Goal: Information Seeking & Learning: Learn about a topic

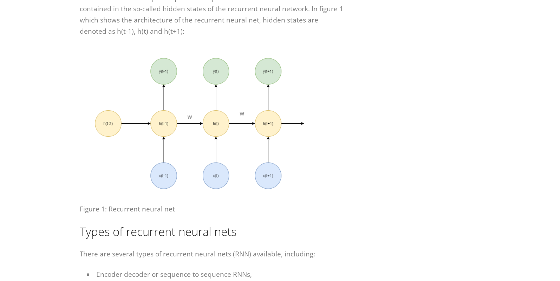
scroll to position [396, 0]
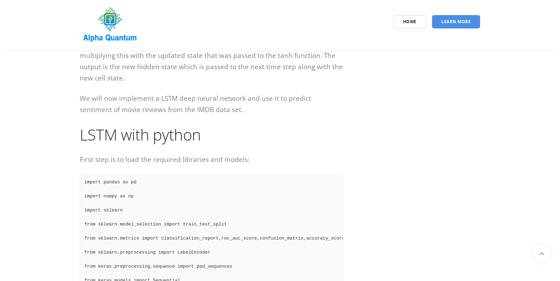
scroll to position [1525, 0]
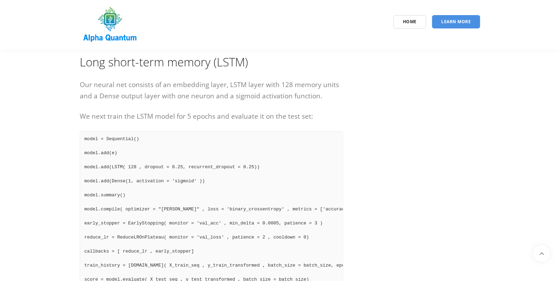
scroll to position [2630, 0]
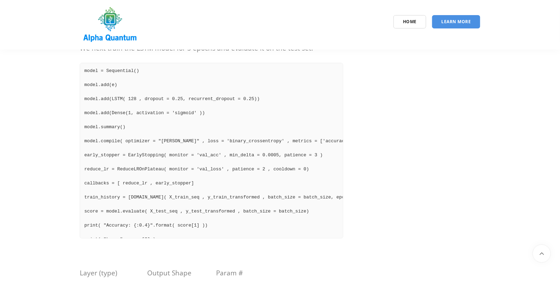
click at [97, 118] on pre "model = Sequential() model.add(e) model.add(LSTM( 128 , dropout = 0.25, recurre…" at bounding box center [211, 151] width 263 height 176
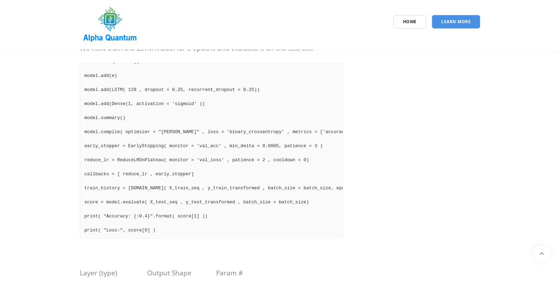
scroll to position [15, 0]
click at [97, 118] on pre "model = Sequential() model.add(e) model.add(LSTM( 128 , dropout = 0.25, recurre…" at bounding box center [211, 151] width 263 height 176
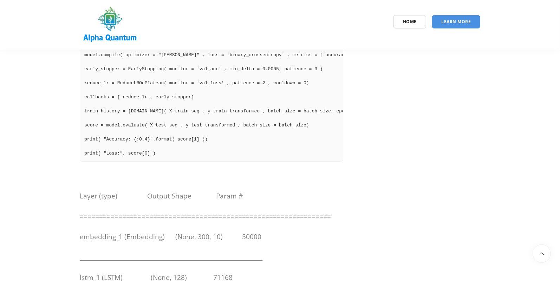
scroll to position [2627, 0]
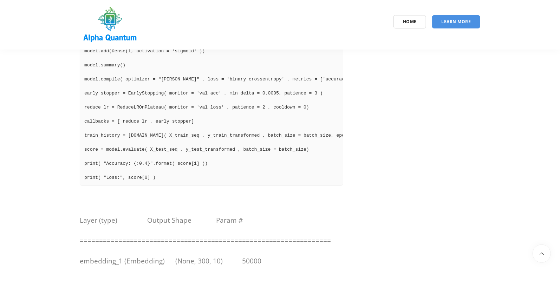
click at [106, 115] on pre "model = Sequential() model.add(e) model.add(LSTM( 128 , dropout = 0.25, recurre…" at bounding box center [211, 98] width 263 height 176
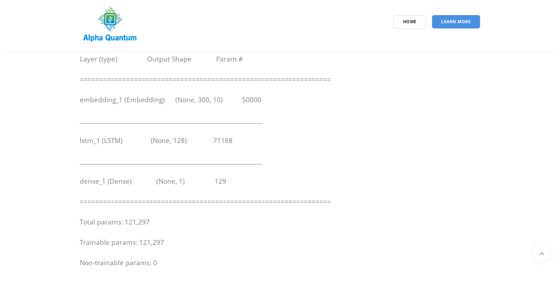
scroll to position [2845, 0]
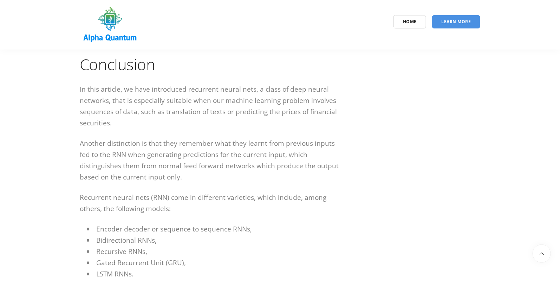
scroll to position [3969, 0]
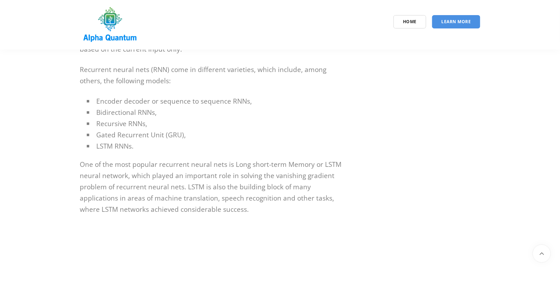
scroll to position [4101, 0]
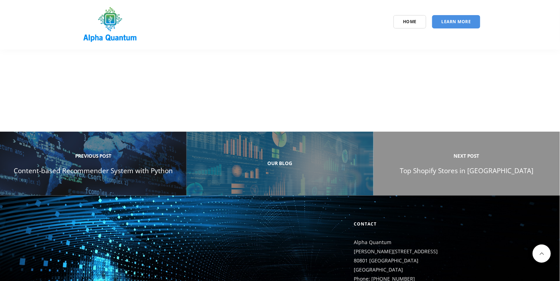
scroll to position [4321, 0]
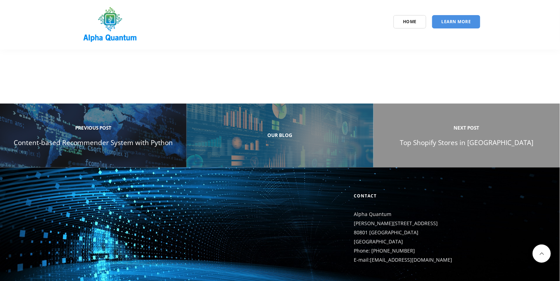
click at [69, 123] on span "Previous Post" at bounding box center [93, 128] width 168 height 11
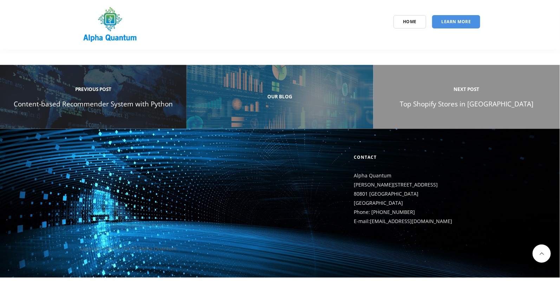
scroll to position [4369, 0]
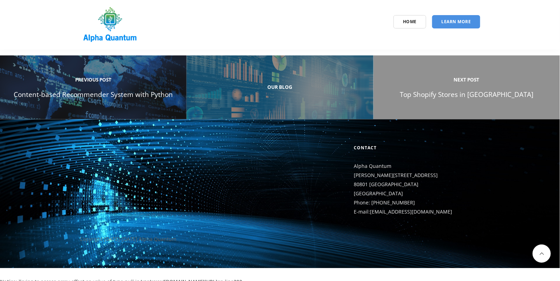
click at [116, 177] on div "Contact Alpha Quantum [PERSON_NAME][STREET_ADDRESS] Phone: [PHONE_NUMBER] E-mai…" at bounding box center [279, 180] width 411 height 73
